Goal: Task Accomplishment & Management: Manage account settings

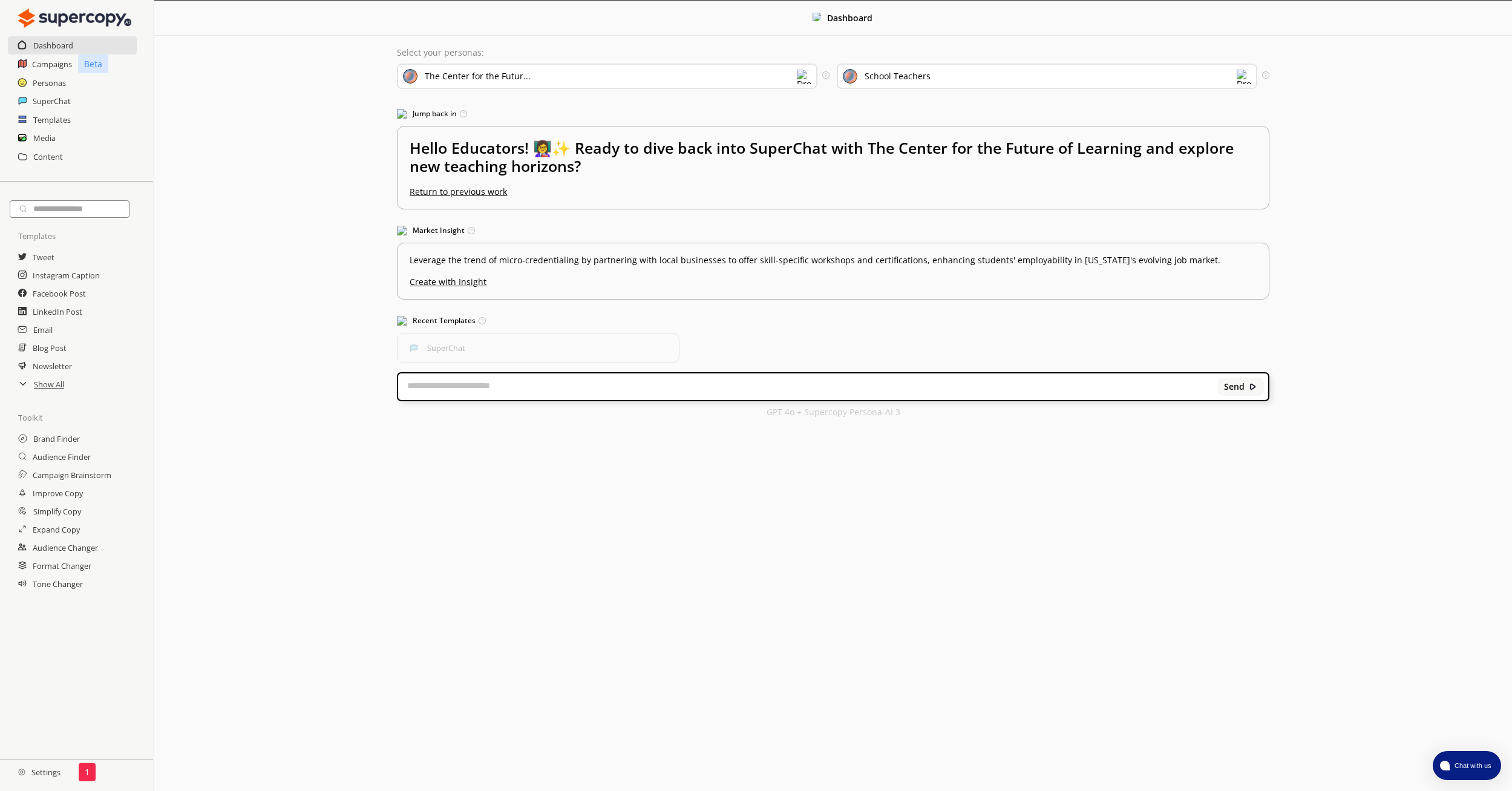
click at [89, 770] on div "1" at bounding box center [86, 772] width 17 height 18
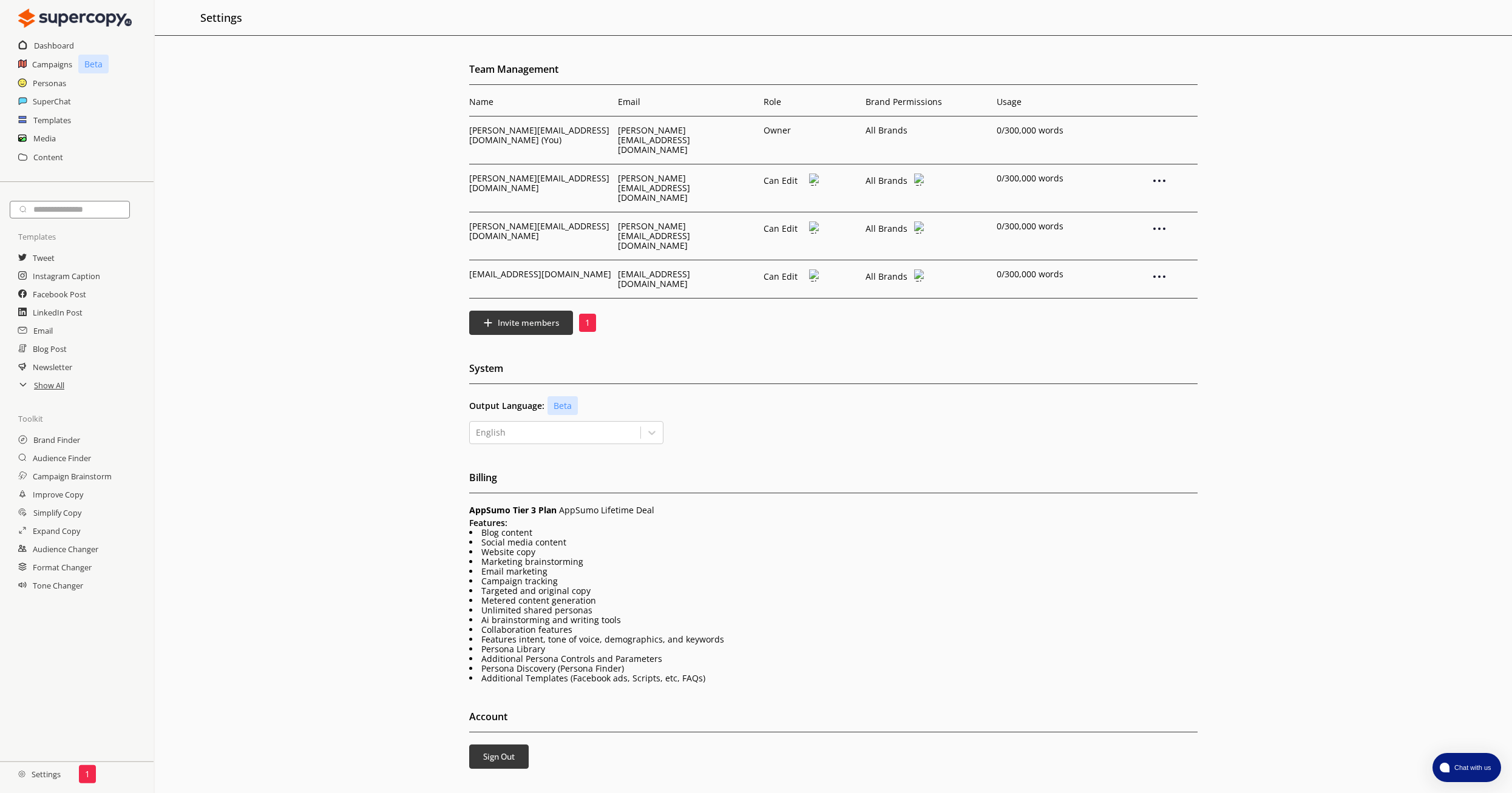
click at [796, 176] on p "Can Edit" at bounding box center [784, 181] width 42 height 10
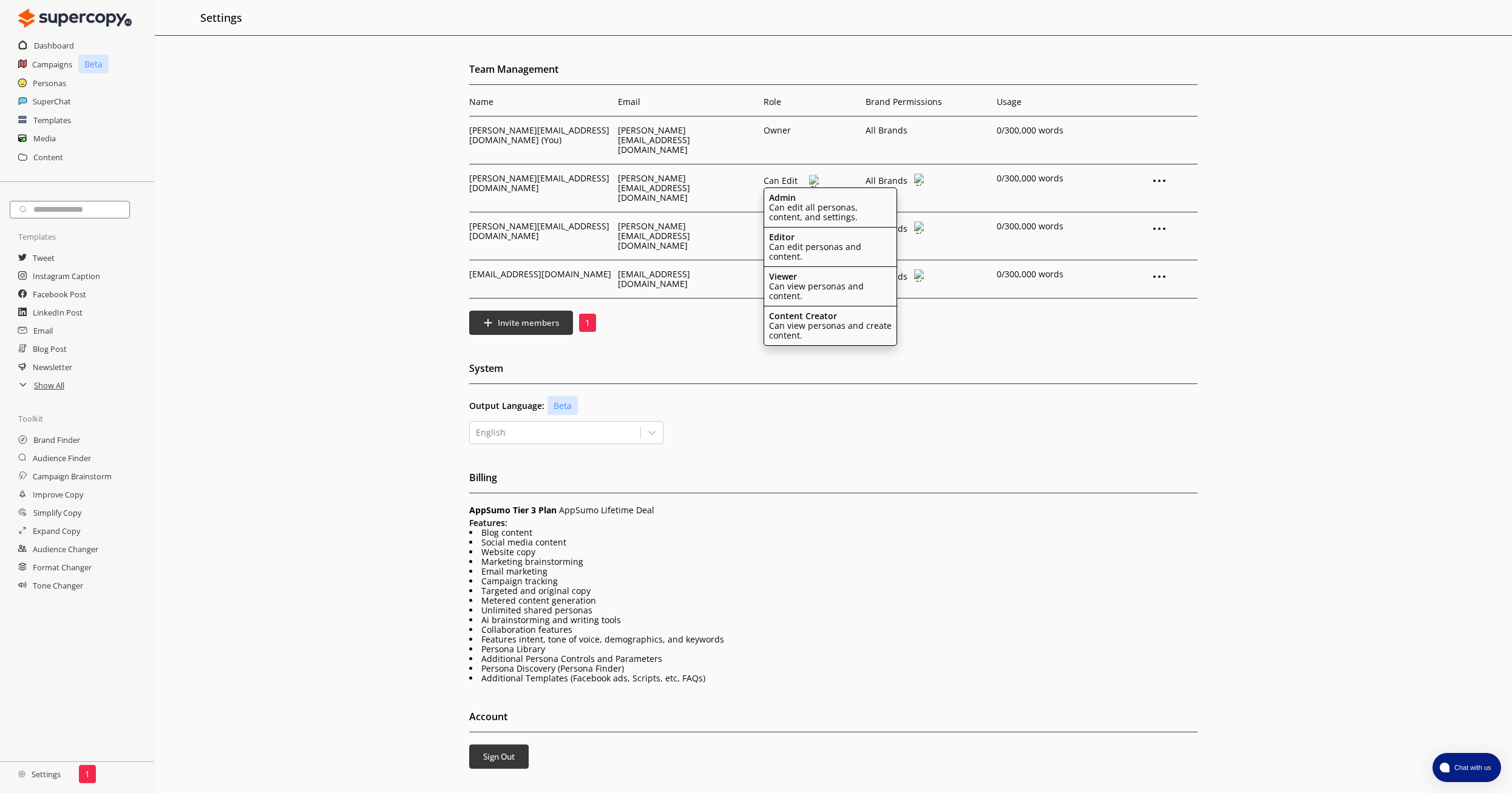
click at [804, 203] on p "Can edit all personas, content, and settings." at bounding box center [830, 212] width 123 height 19
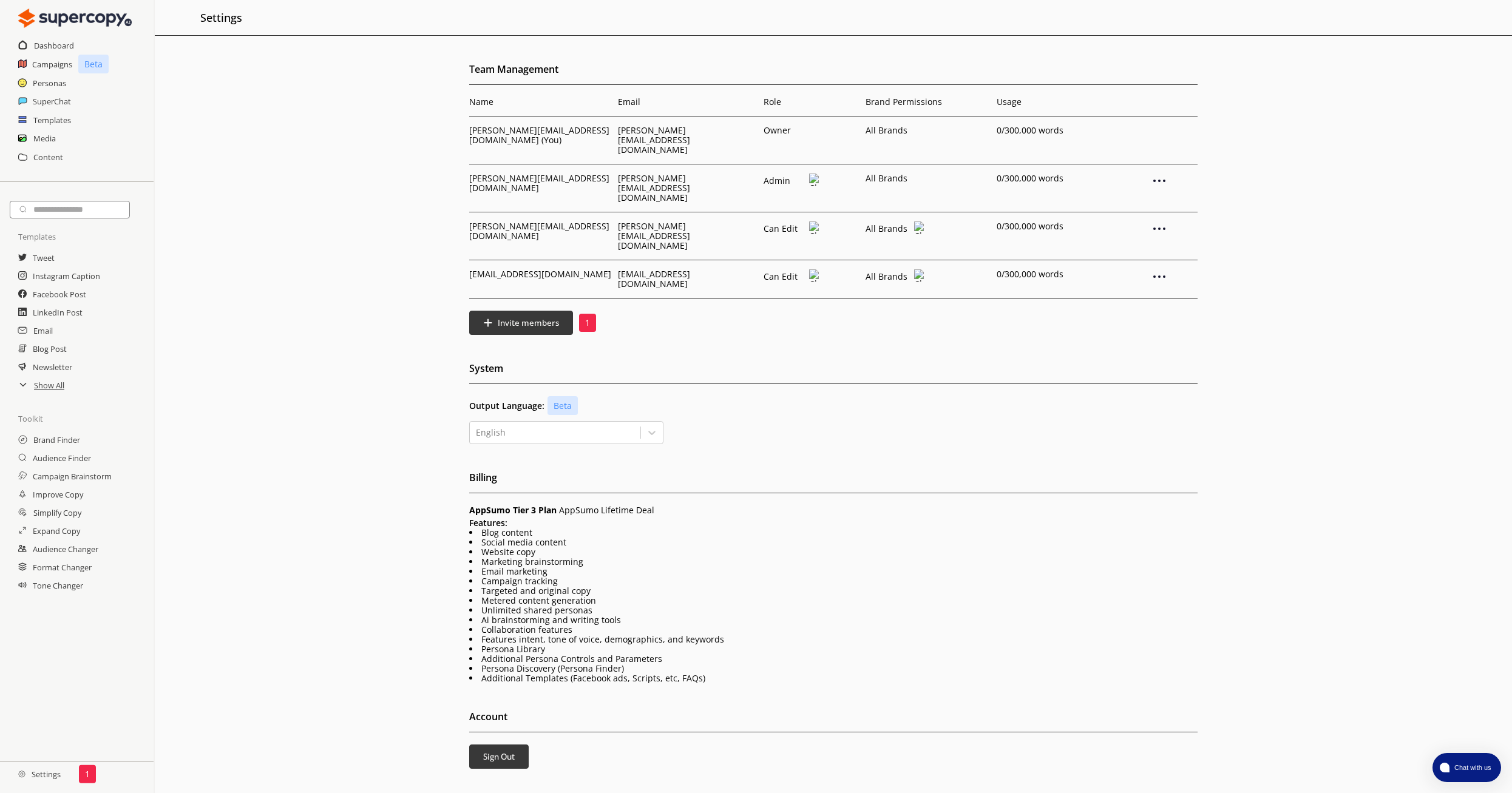
click at [812, 221] on img at bounding box center [813, 227] width 10 height 12
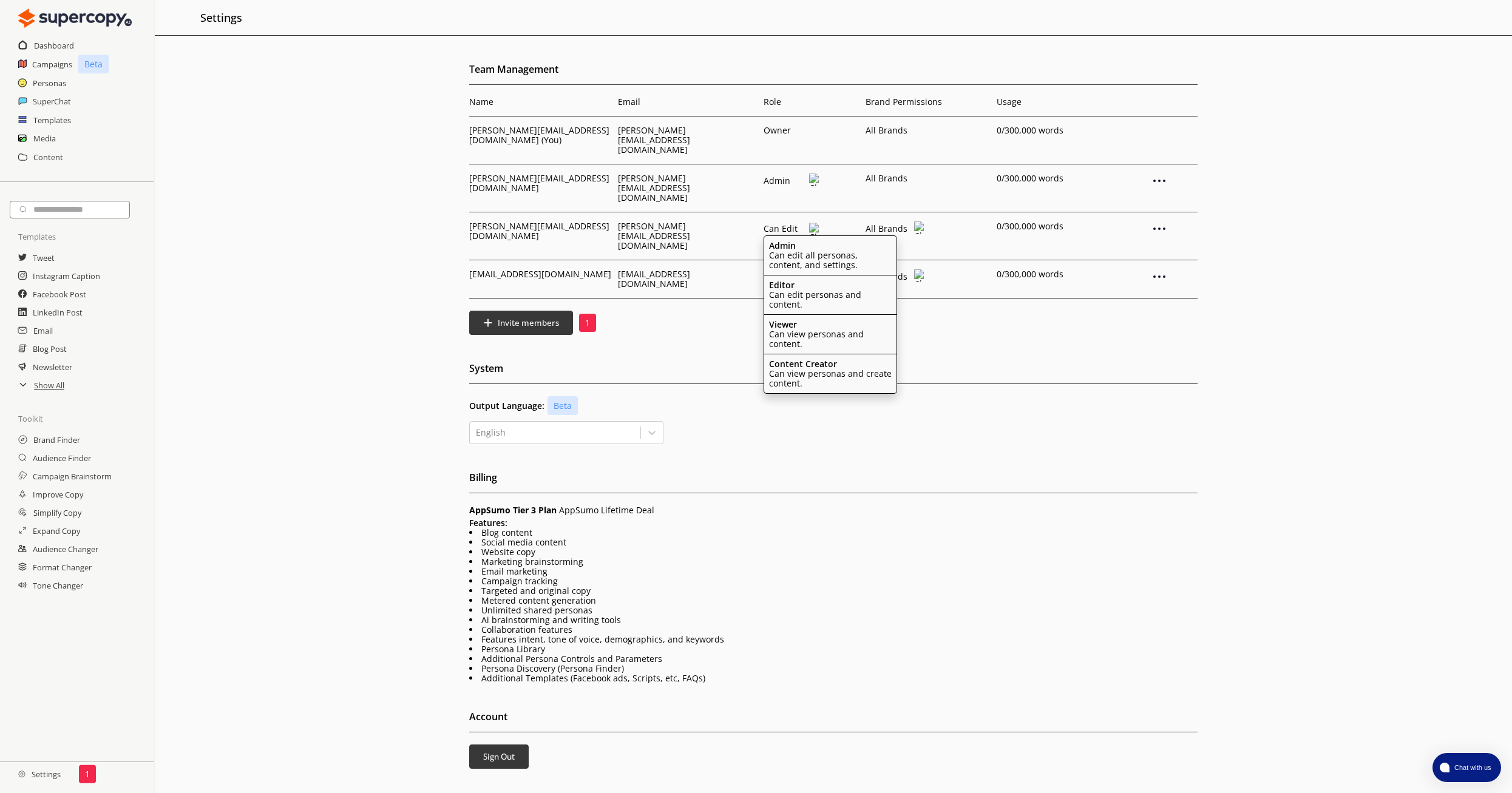
click at [801, 251] on p "Can edit all personas, content, and settings." at bounding box center [830, 260] width 123 height 19
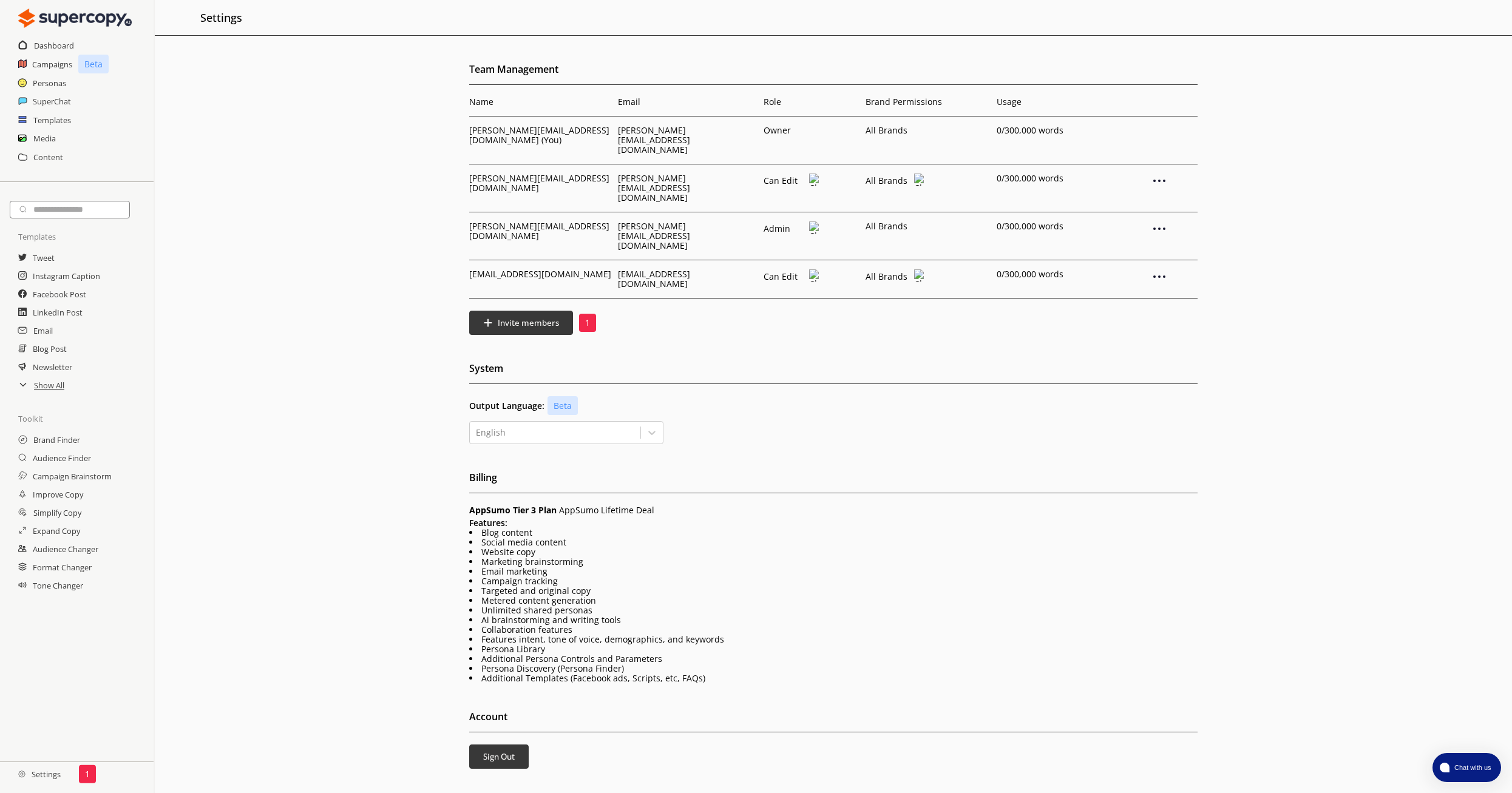
click at [813, 270] on img at bounding box center [813, 275] width 10 height 12
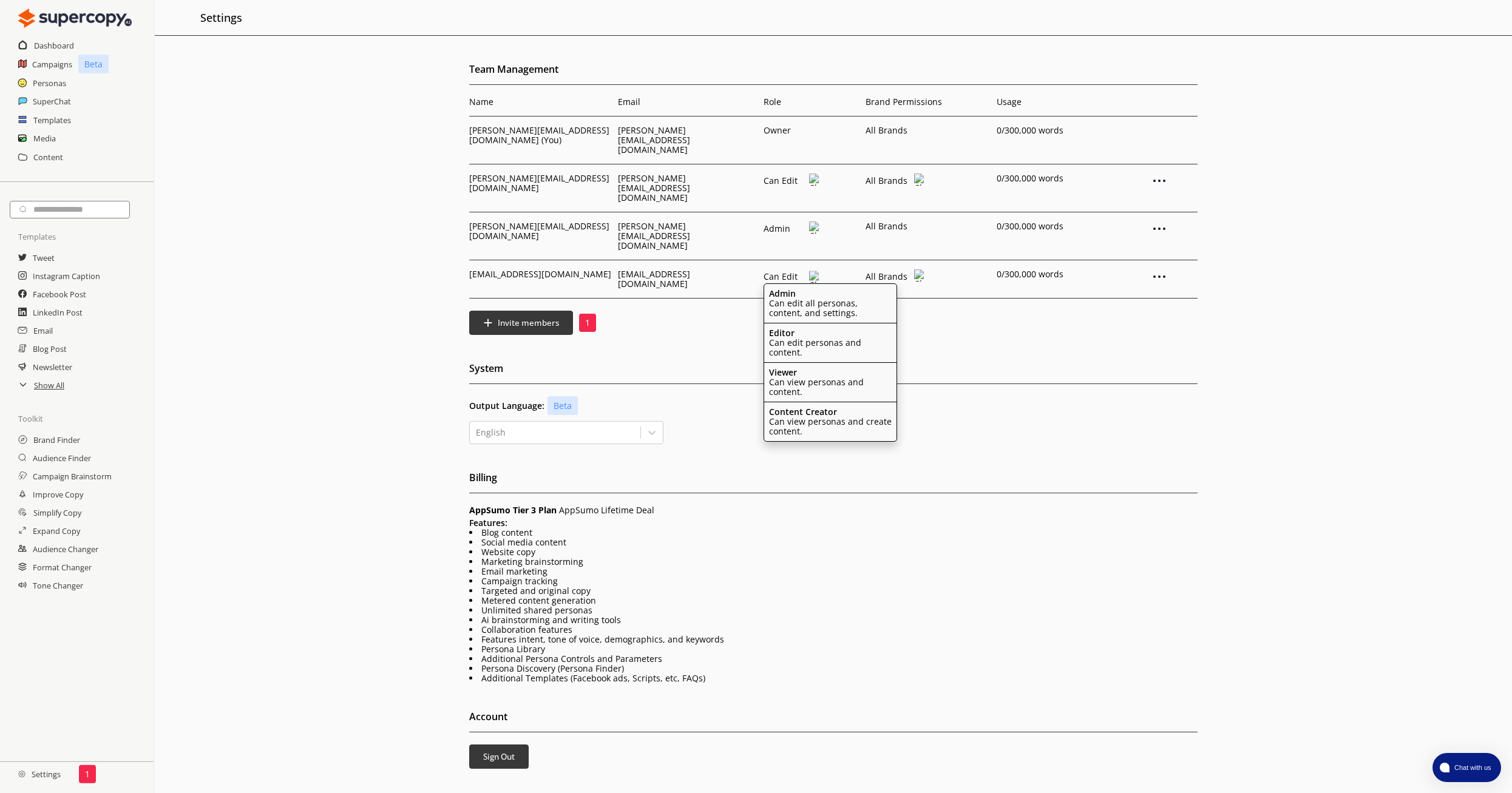
click at [800, 298] on p "Can edit all personas, content, and settings." at bounding box center [830, 308] width 123 height 19
